Goal: Browse casually

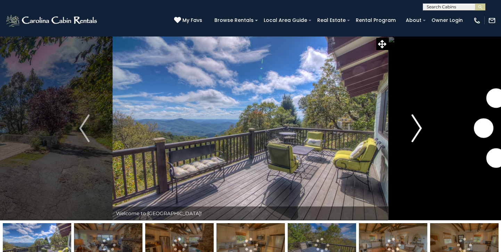
click at [419, 128] on img "Next" at bounding box center [417, 128] width 10 height 28
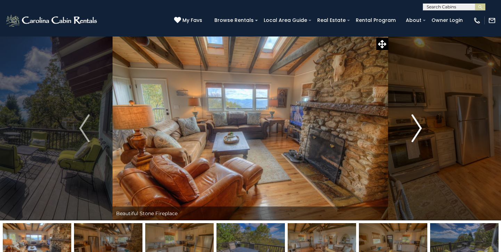
click at [419, 129] on img "Next" at bounding box center [417, 128] width 10 height 28
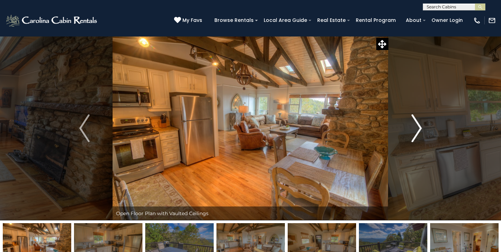
click at [419, 129] on img "Next" at bounding box center [417, 128] width 10 height 28
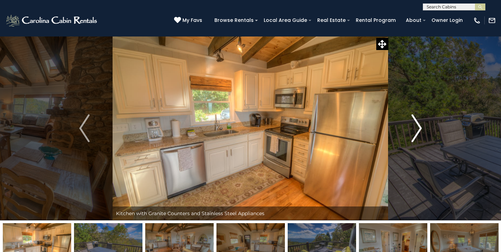
click at [419, 129] on img "Next" at bounding box center [417, 128] width 10 height 28
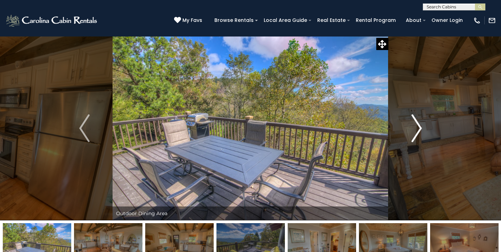
click at [419, 129] on img "Next" at bounding box center [417, 128] width 10 height 28
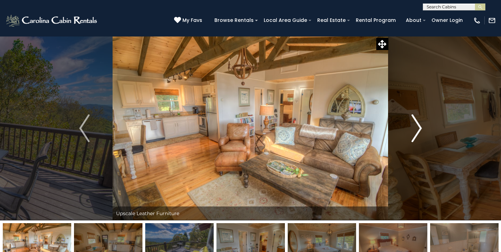
click at [419, 129] on img "Next" at bounding box center [417, 128] width 10 height 28
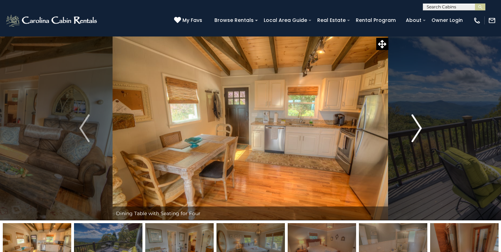
click at [419, 129] on img "Next" at bounding box center [417, 128] width 10 height 28
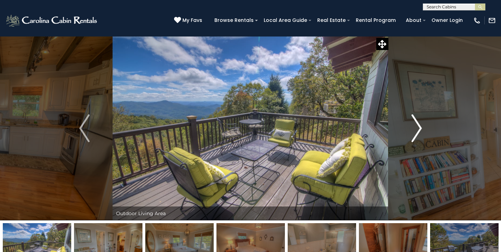
click at [419, 129] on img "Next" at bounding box center [417, 128] width 10 height 28
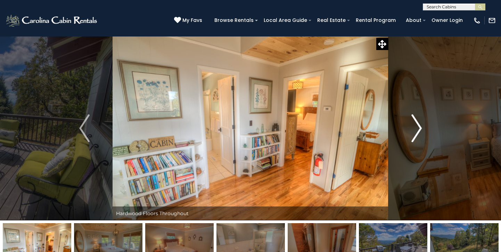
click at [419, 129] on img "Next" at bounding box center [417, 128] width 10 height 28
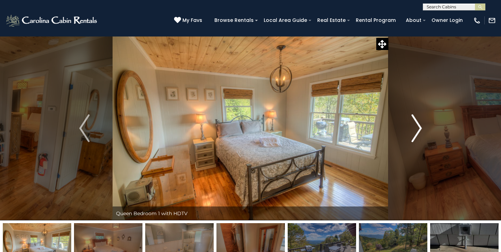
click at [419, 129] on img "Next" at bounding box center [417, 128] width 10 height 28
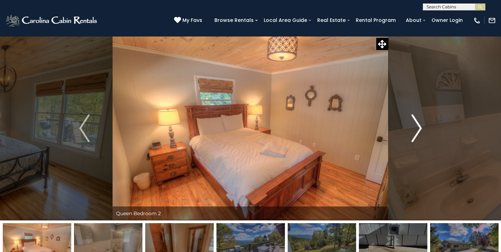
click at [419, 129] on img "Next" at bounding box center [417, 128] width 10 height 28
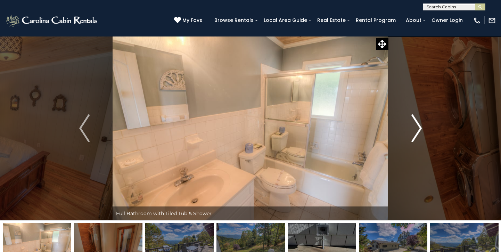
click at [419, 129] on img "Next" at bounding box center [417, 128] width 10 height 28
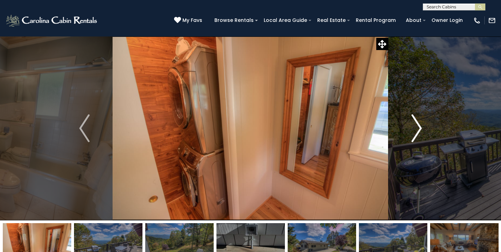
click at [419, 129] on img "Next" at bounding box center [417, 128] width 10 height 28
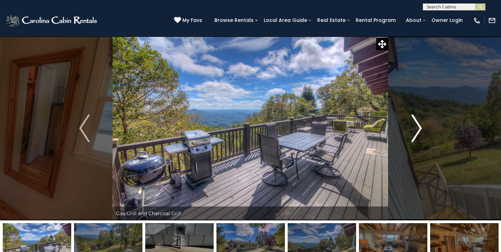
click at [419, 129] on img "Next" at bounding box center [417, 128] width 10 height 28
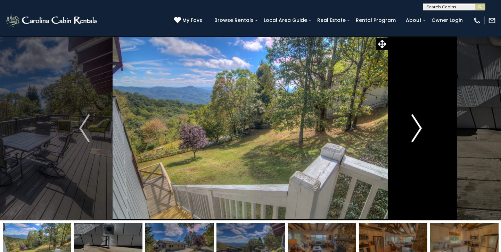
click at [419, 129] on img "Next" at bounding box center [417, 128] width 10 height 28
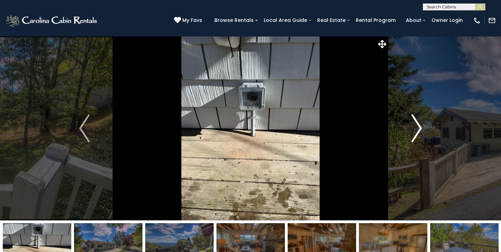
click at [419, 129] on img "Next" at bounding box center [417, 128] width 10 height 28
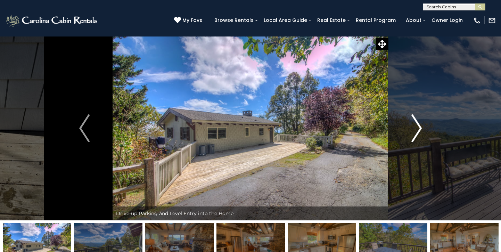
click at [419, 129] on img "Next" at bounding box center [417, 128] width 10 height 28
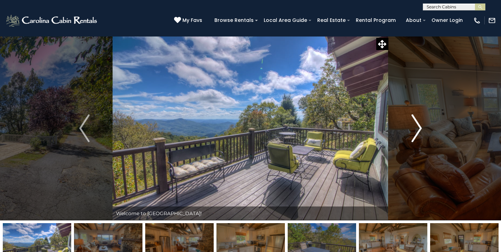
click at [419, 129] on img "Next" at bounding box center [417, 128] width 10 height 28
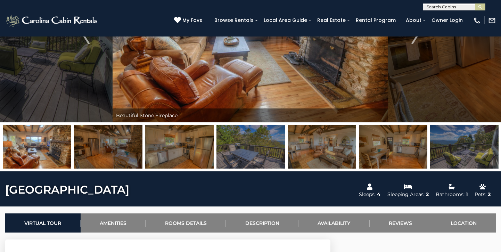
scroll to position [98, 0]
